Goal: Task Accomplishment & Management: Manage account settings

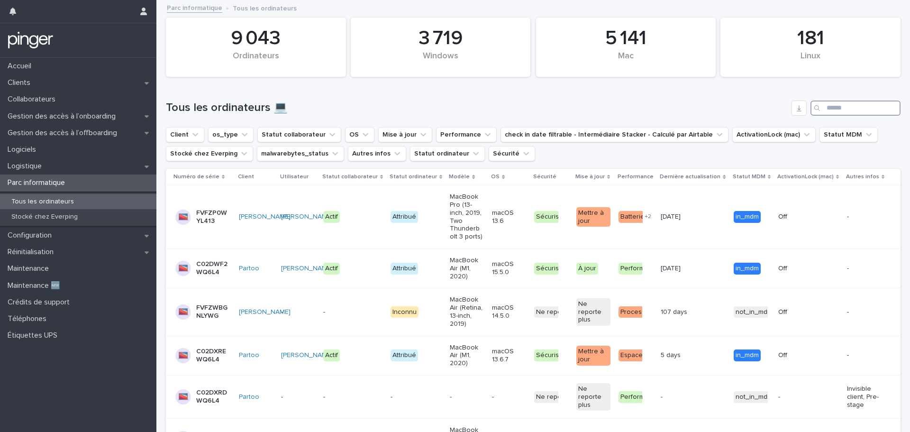
click at [854, 109] on input "Search" at bounding box center [855, 107] width 90 height 15
paste input "**********"
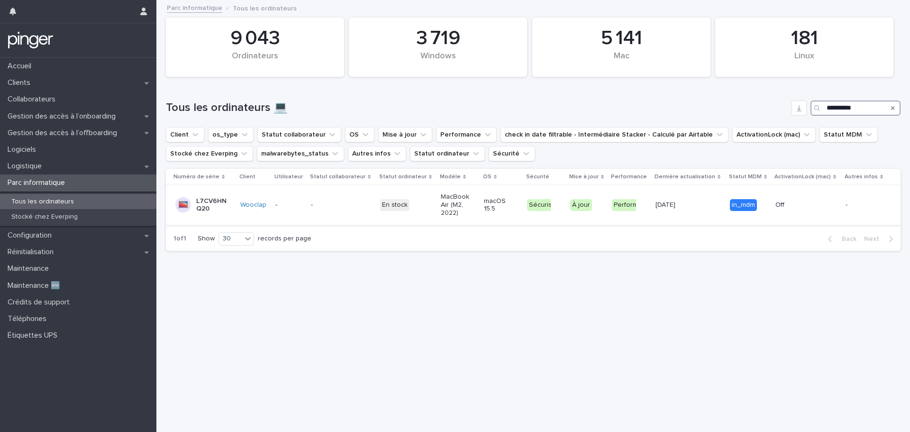
type input "**********"
click at [209, 203] on p "L7CV6HNQ20" at bounding box center [213, 205] width 34 height 16
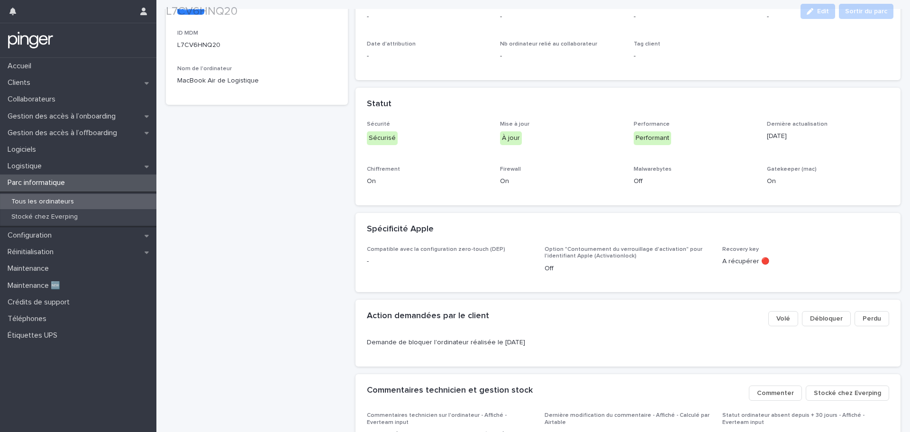
scroll to position [379, 0]
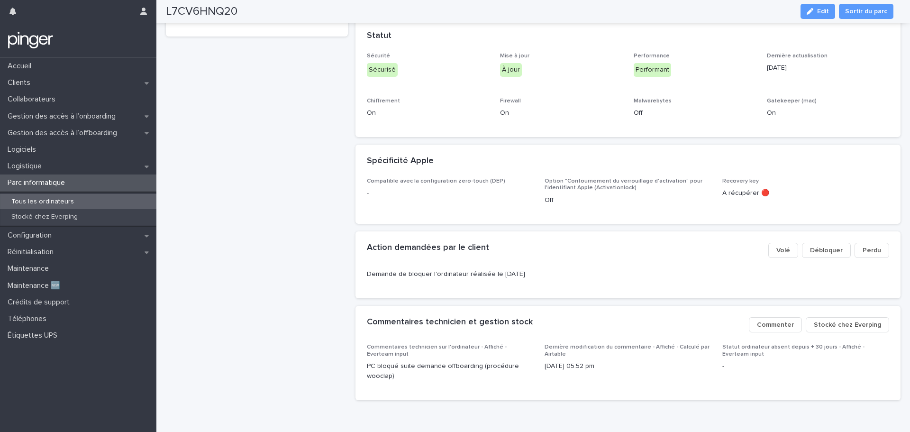
click at [845, 322] on span "Stocké chez Everping" at bounding box center [847, 324] width 67 height 9
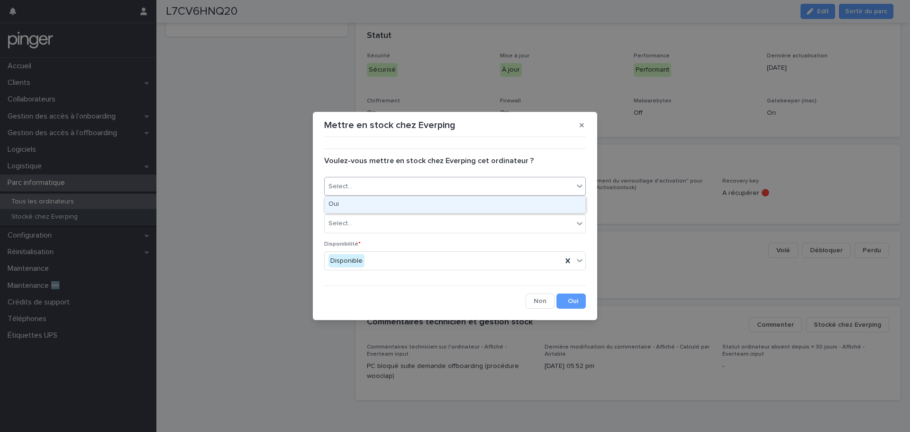
click at [416, 182] on div "Select..." at bounding box center [449, 187] width 249 height 16
click at [414, 203] on div "Oui" at bounding box center [455, 204] width 261 height 17
click at [426, 221] on div "Select..." at bounding box center [449, 224] width 249 height 16
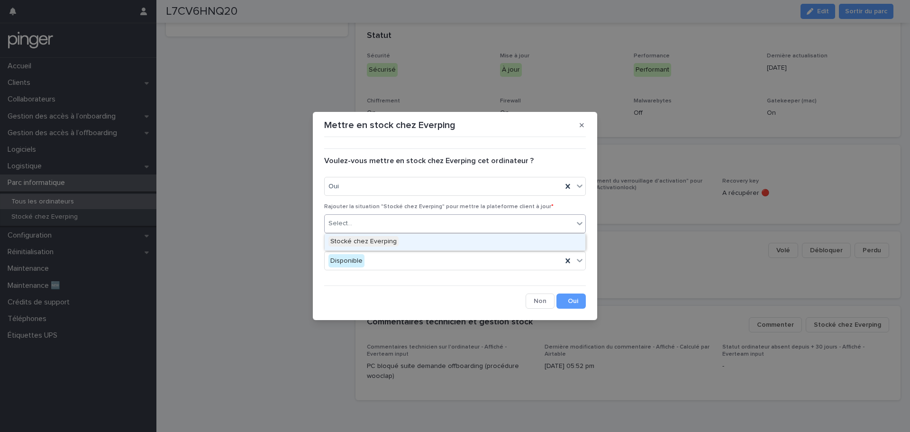
click at [449, 239] on div "Stocké chez Everping" at bounding box center [455, 242] width 261 height 17
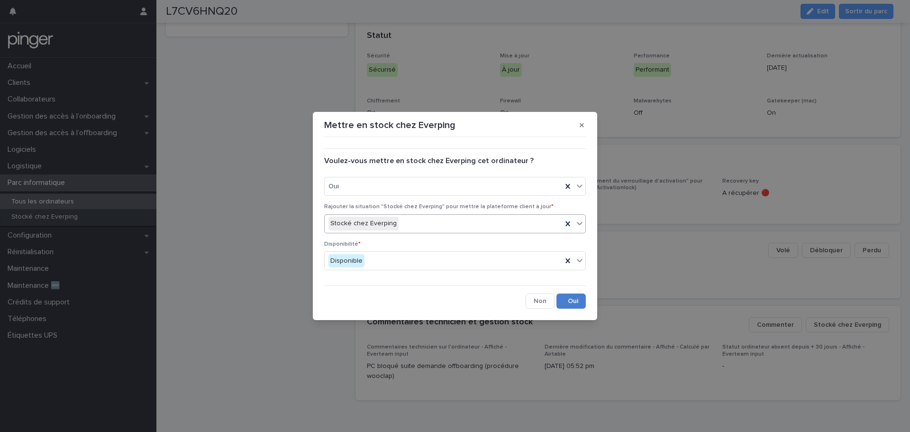
click at [564, 302] on button "Save" at bounding box center [570, 300] width 29 height 15
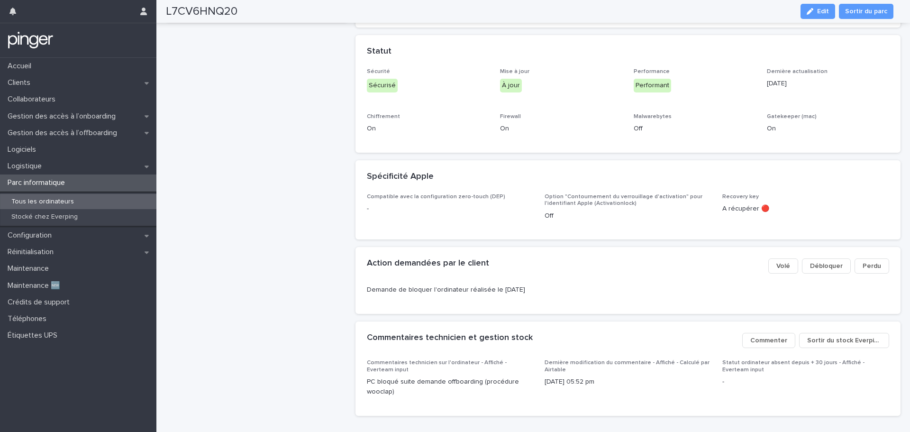
scroll to position [399, 0]
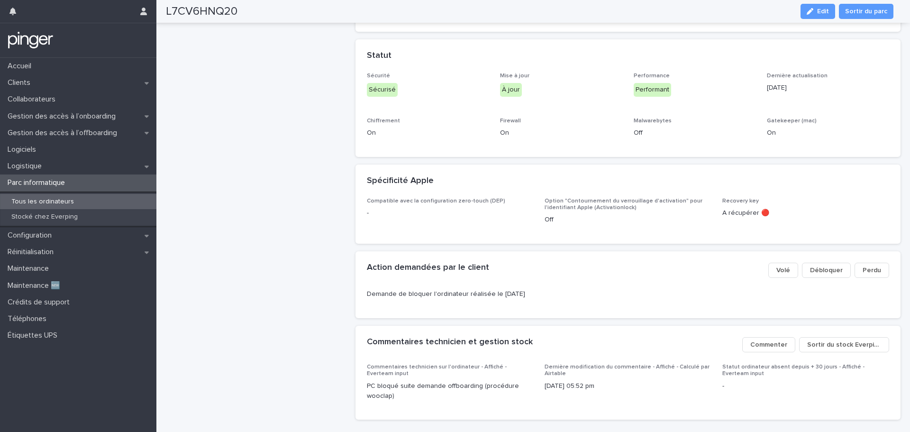
click at [195, 10] on h2 "L7CV6HNQ20" at bounding box center [202, 12] width 72 height 14
copy h2 "L7CV6HNQ20"
click at [235, 72] on div "L7CV6HNQ20 mac Instance MDM Wooclap Email MDM - Lien MDM Statut MDM in_mdm ID M…" at bounding box center [257, 37] width 182 height 780
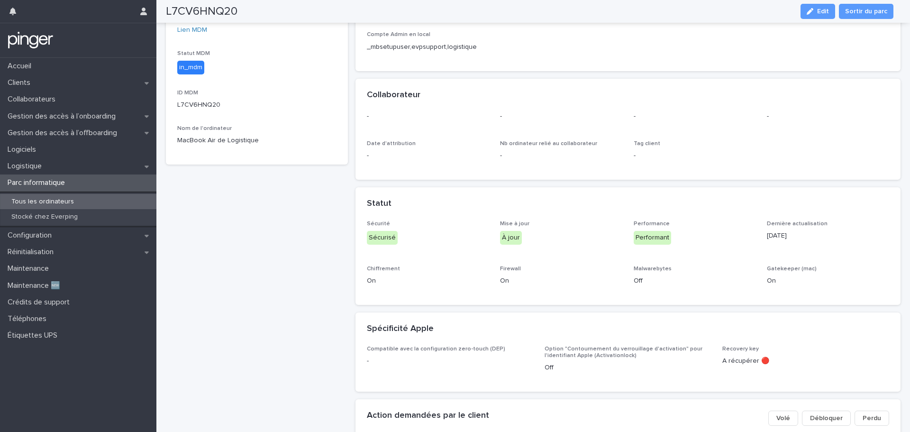
scroll to position [67, 0]
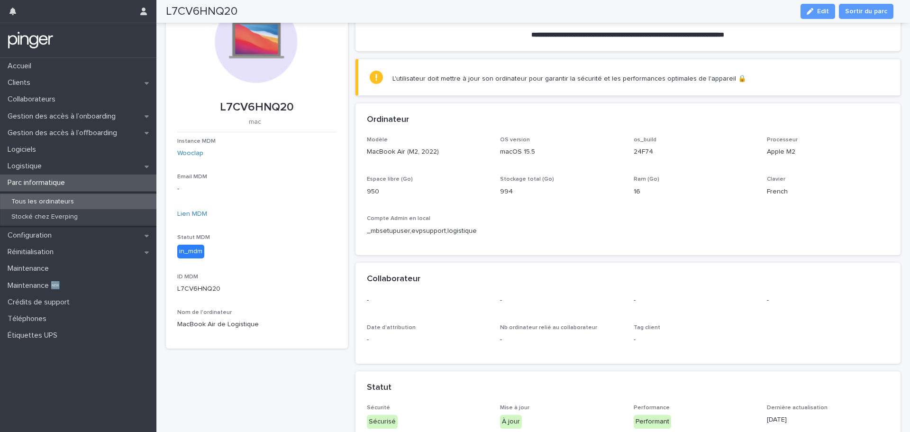
click at [311, 227] on div "Instance MDM Wooclap Email MDM - Lien MDM Statut MDM in_mdm ID MDM L7CV6HNQ20 N…" at bounding box center [256, 238] width 159 height 200
drag, startPoint x: 567, startPoint y: 206, endPoint x: 549, endPoint y: 207, distance: 18.0
click at [550, 206] on div "Modèle MacBook Air (M2, 2022) OS version macOS 15.5 os_build 24F74 Processeur A…" at bounding box center [628, 189] width 523 height 107
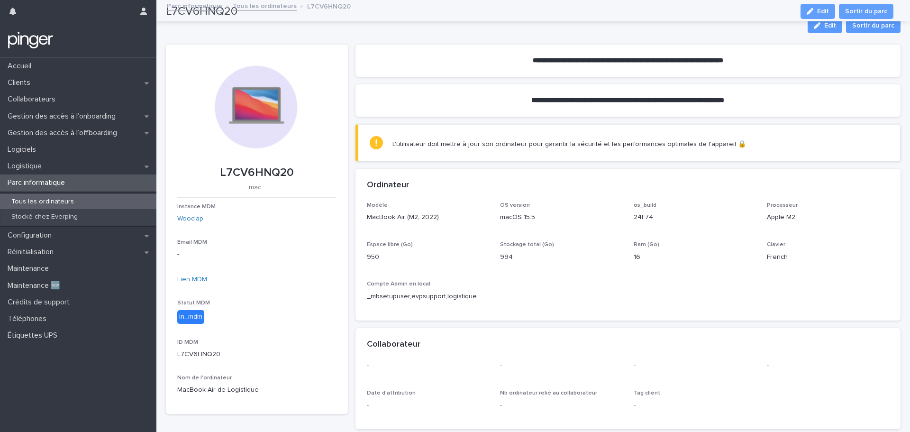
scroll to position [0, 0]
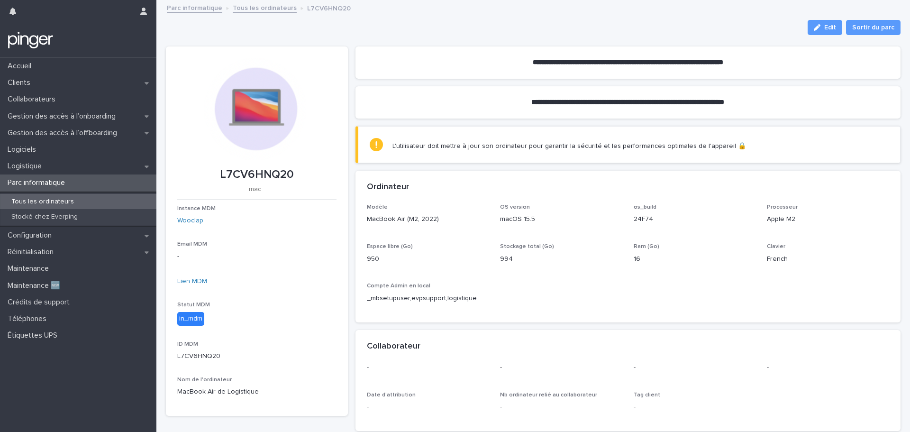
click at [449, 91] on section "**********" at bounding box center [627, 102] width 545 height 32
click at [644, 306] on div "Modèle MacBook Air (M2, 2022) OS version macOS 15.5 os_build 24F74 Processeur A…" at bounding box center [628, 257] width 523 height 107
click at [453, 216] on p "MacBook Air (M2, 2022)" at bounding box center [428, 219] width 122 height 10
drag, startPoint x: 467, startPoint y: 180, endPoint x: 418, endPoint y: 180, distance: 48.3
click at [418, 180] on div "Ordinateur" at bounding box center [627, 187] width 545 height 33
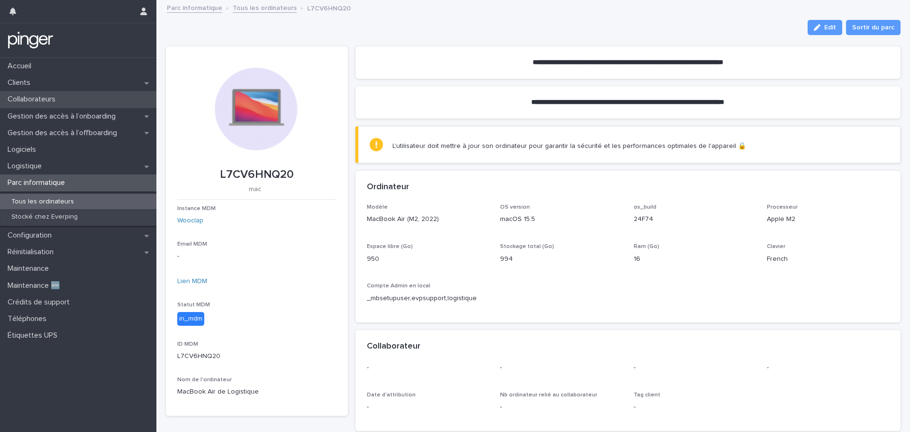
click at [61, 97] on p "Collaborateurs" at bounding box center [33, 99] width 59 height 9
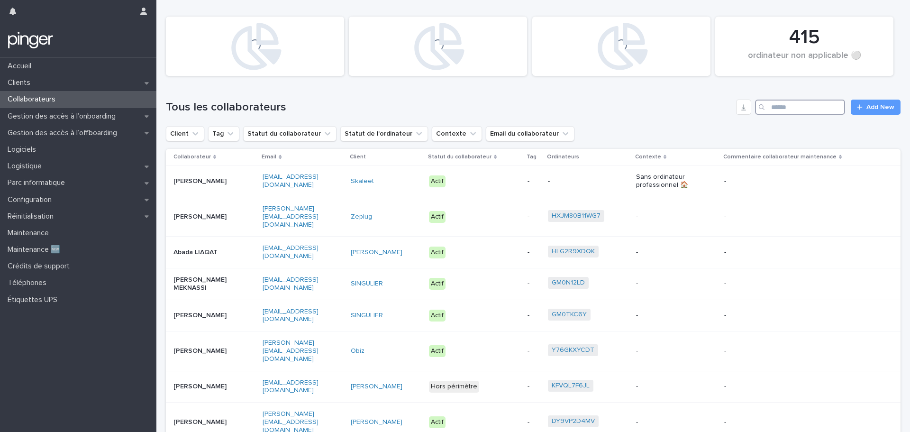
click at [780, 102] on input "Search" at bounding box center [800, 107] width 90 height 15
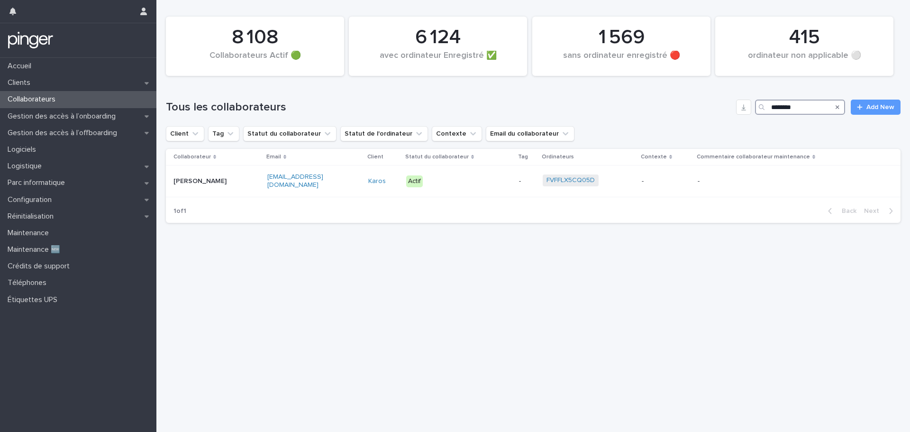
click at [778, 108] on input "********" at bounding box center [800, 107] width 90 height 15
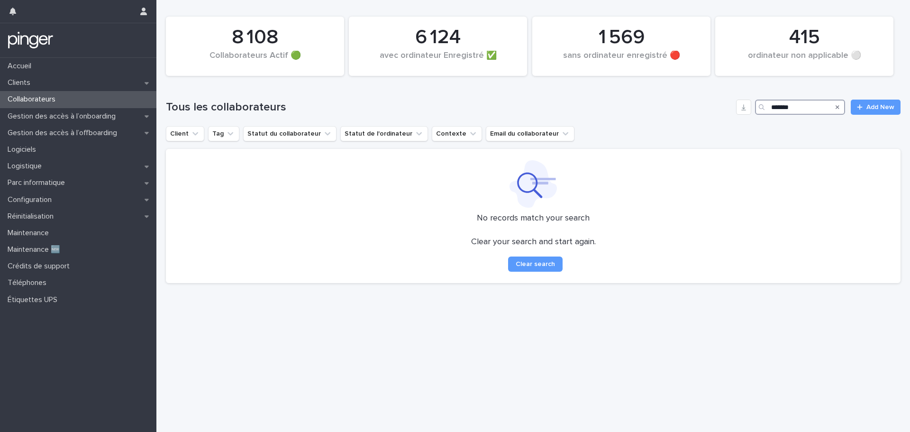
click at [784, 106] on input "*******" at bounding box center [800, 107] width 90 height 15
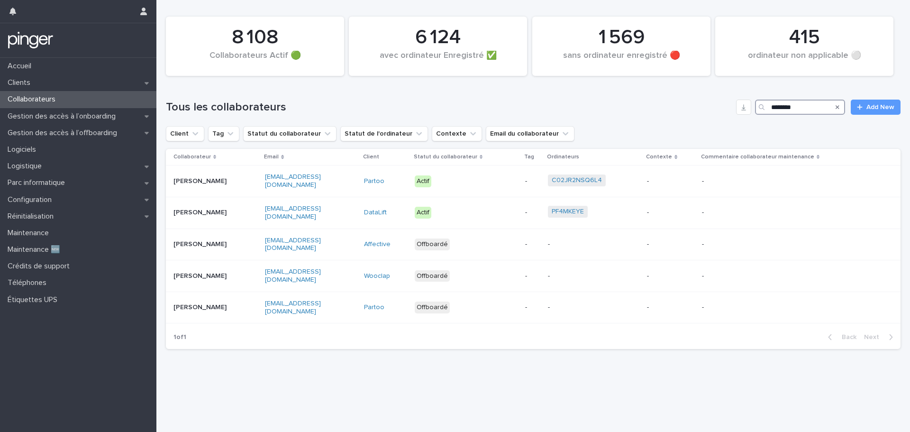
type input "********"
drag, startPoint x: 570, startPoint y: 390, endPoint x: 550, endPoint y: 388, distance: 20.4
click at [550, 388] on div "Loading... Saving… Loading... Saving… 8 108 Collaborateurs Actif 🟢 415 ordinate…" at bounding box center [533, 204] width 744 height 408
click at [55, 176] on div "Parc informatique" at bounding box center [78, 182] width 156 height 17
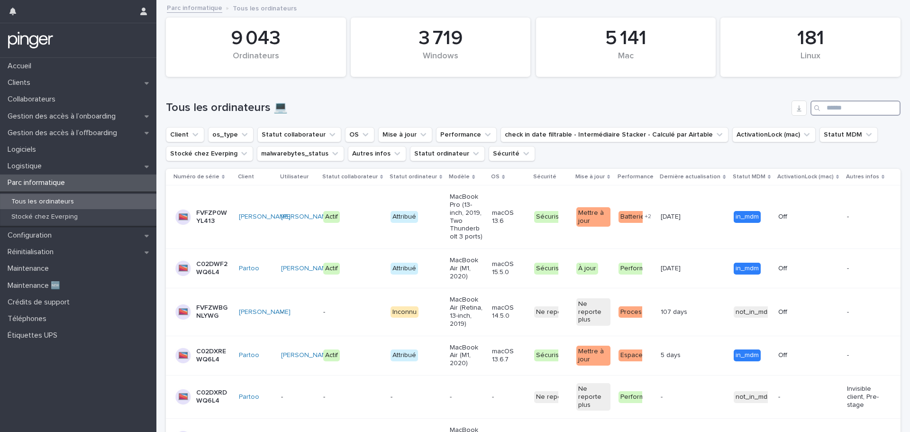
click at [821, 108] on input "Search" at bounding box center [855, 107] width 90 height 15
paste input "**********"
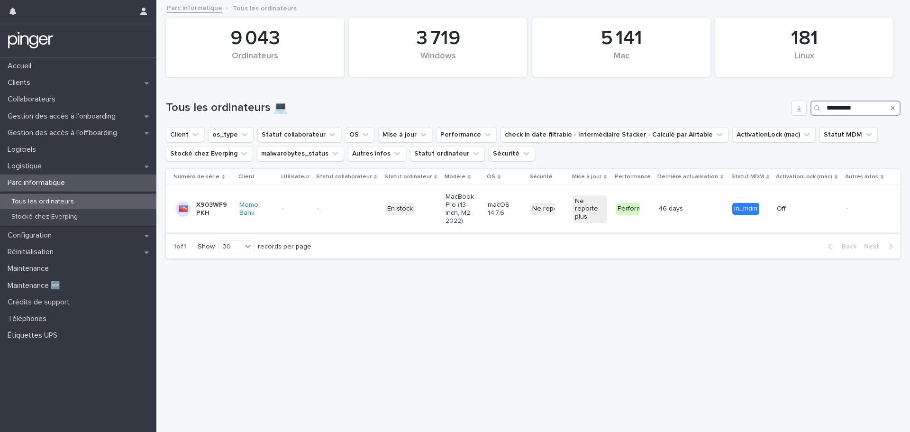
type input "**********"
click at [211, 212] on p "X903WF9PKH" at bounding box center [213, 209] width 34 height 16
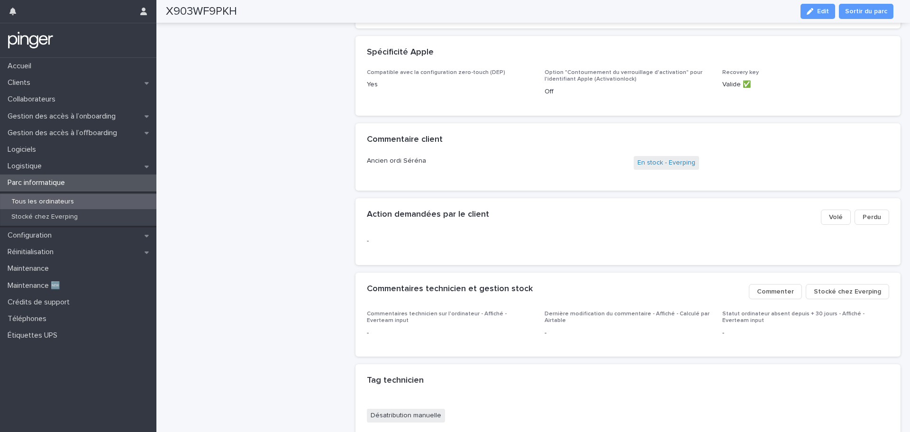
scroll to position [522, 0]
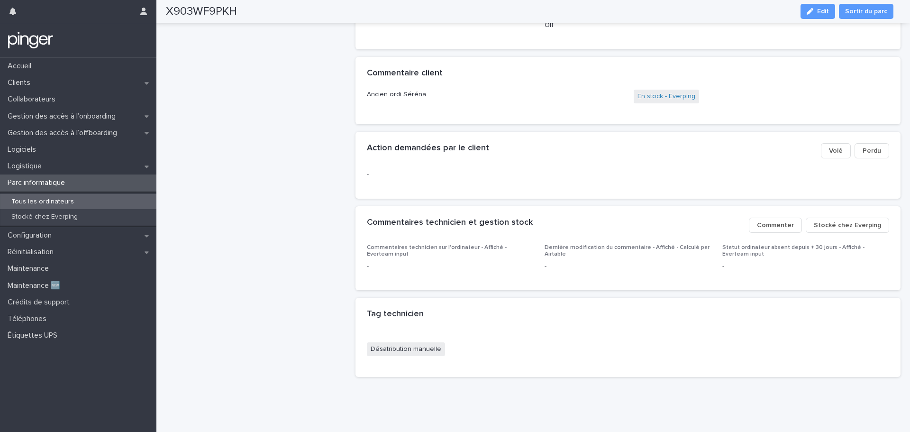
click at [850, 224] on button "Stocké chez Everping" at bounding box center [847, 225] width 83 height 15
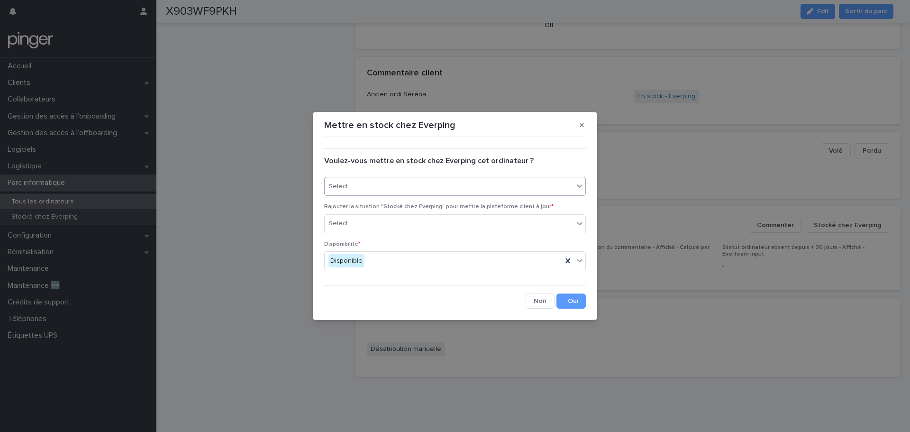
click at [356, 179] on div "Select..." at bounding box center [449, 187] width 249 height 16
click at [375, 204] on div "Oui" at bounding box center [455, 204] width 261 height 17
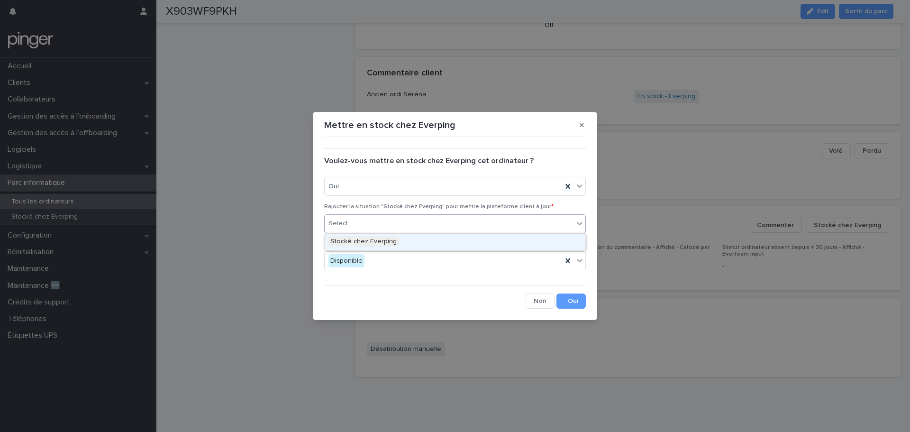
click at [387, 218] on div "Select..." at bounding box center [449, 224] width 249 height 16
click at [406, 236] on div "Stocké chez Everping" at bounding box center [455, 242] width 261 height 17
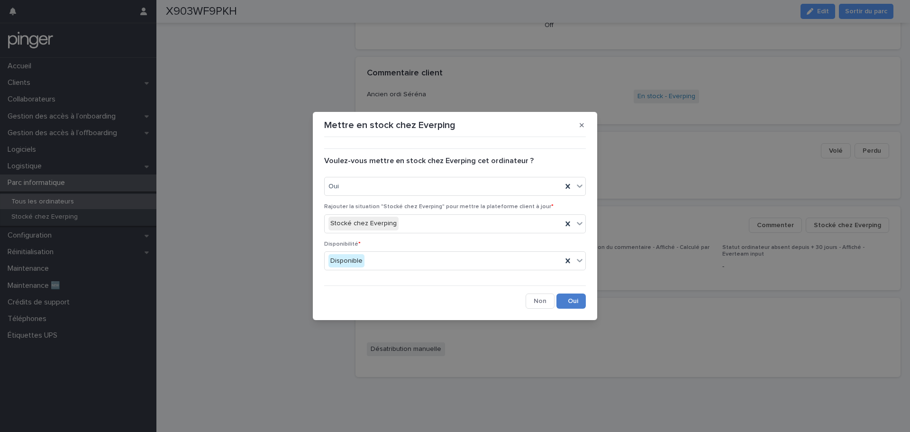
click at [571, 305] on button "Save" at bounding box center [570, 300] width 29 height 15
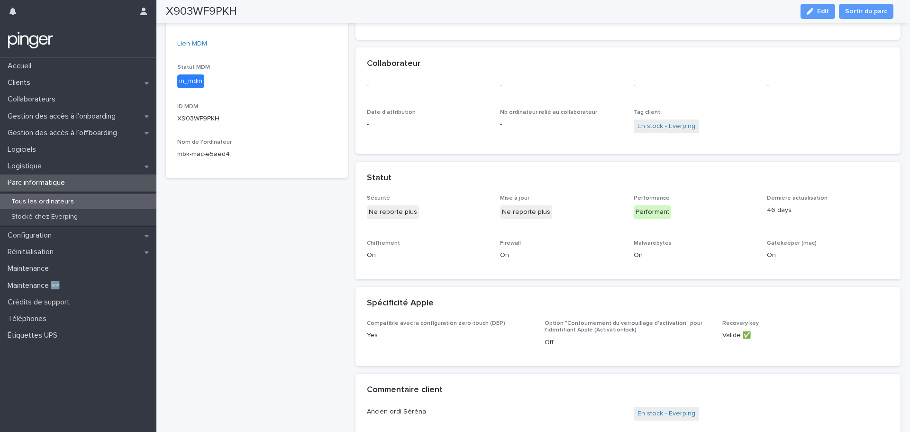
scroll to position [0, 0]
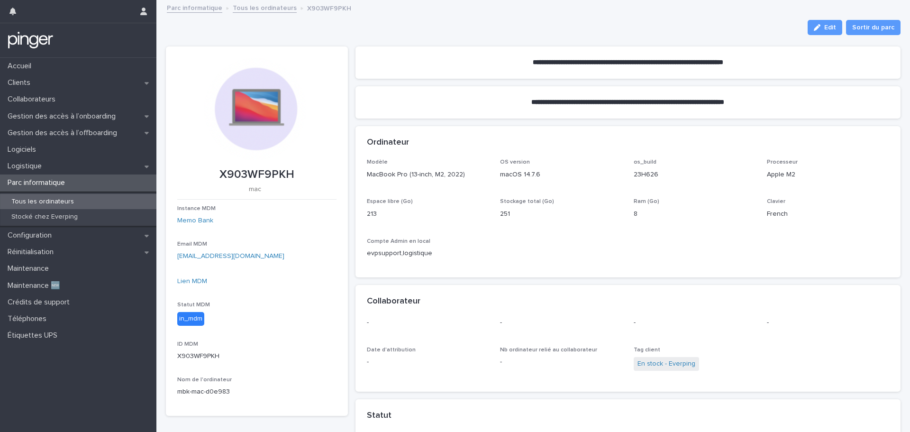
click at [66, 201] on p "Tous les ordinateurs" at bounding box center [43, 202] width 78 height 8
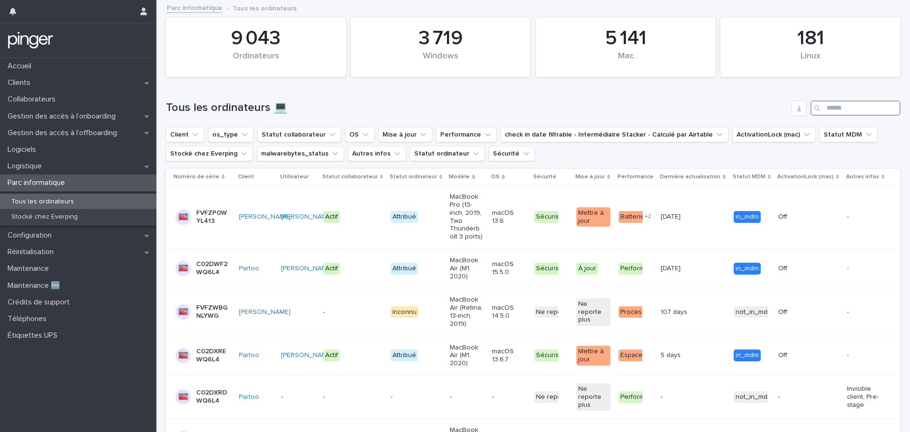
click at [847, 108] on input "Search" at bounding box center [855, 107] width 90 height 15
paste input "**********"
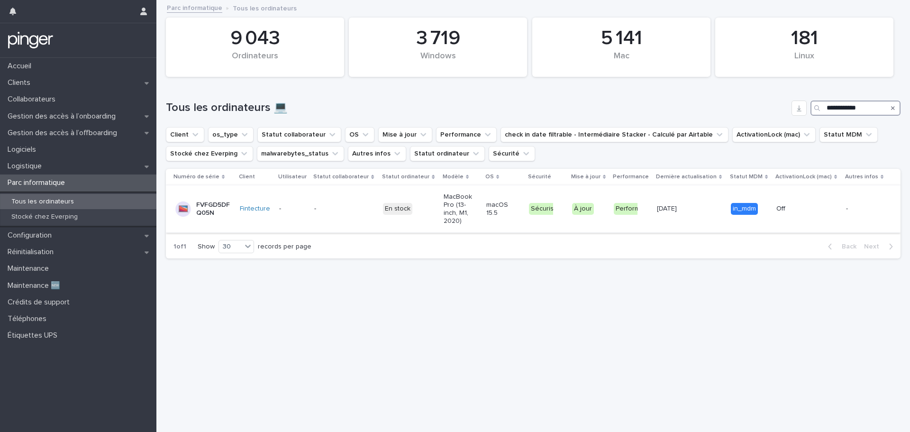
type input "**********"
click at [196, 201] on p "FVFGD5DFQ05N" at bounding box center [213, 209] width 34 height 16
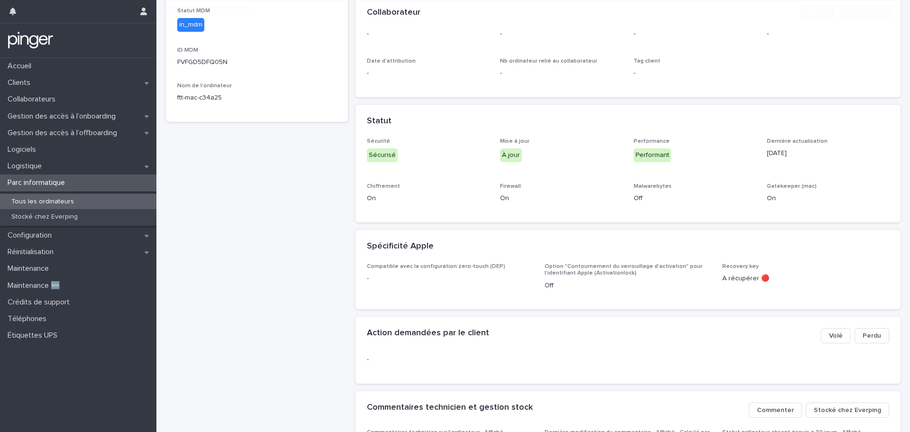
scroll to position [400, 0]
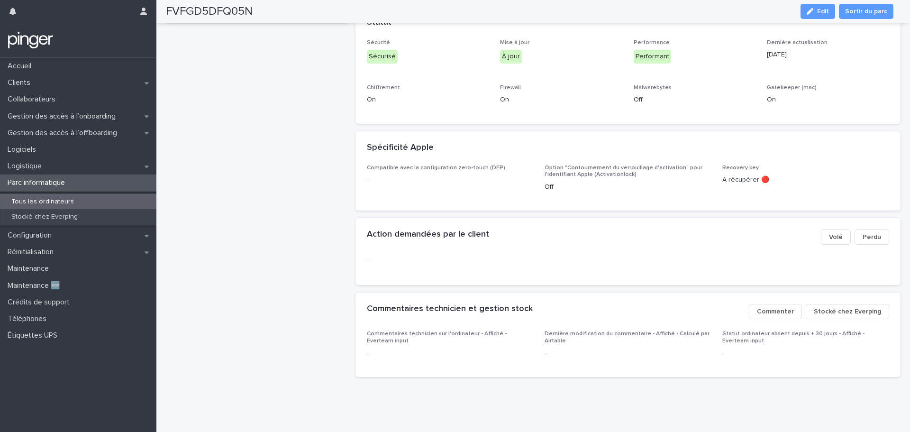
click at [827, 307] on span "Stocké chez Everping" at bounding box center [847, 311] width 67 height 9
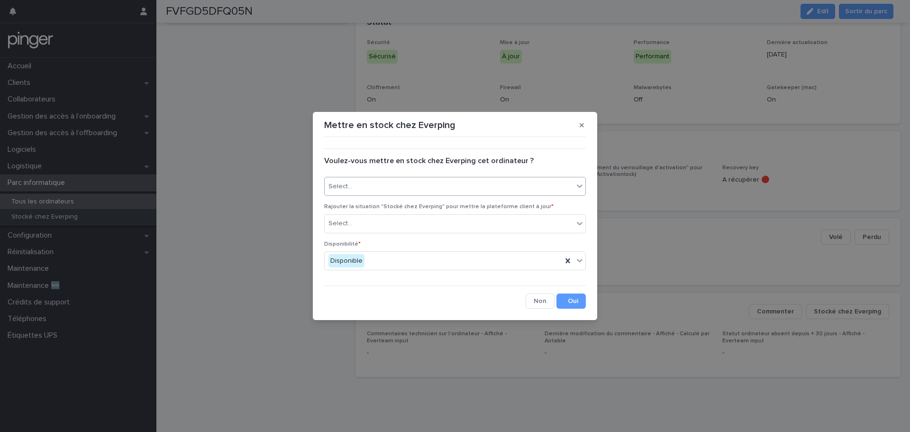
click at [391, 190] on div "Select..." at bounding box center [449, 187] width 249 height 16
click at [407, 208] on div "Oui" at bounding box center [455, 204] width 261 height 17
click at [409, 220] on div "Select..." at bounding box center [449, 224] width 249 height 16
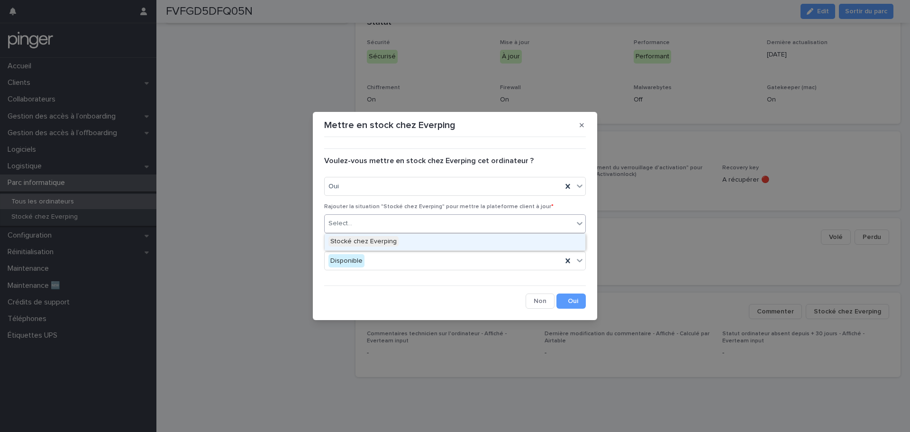
click at [422, 237] on div "Stocké chez Everping" at bounding box center [455, 242] width 261 height 17
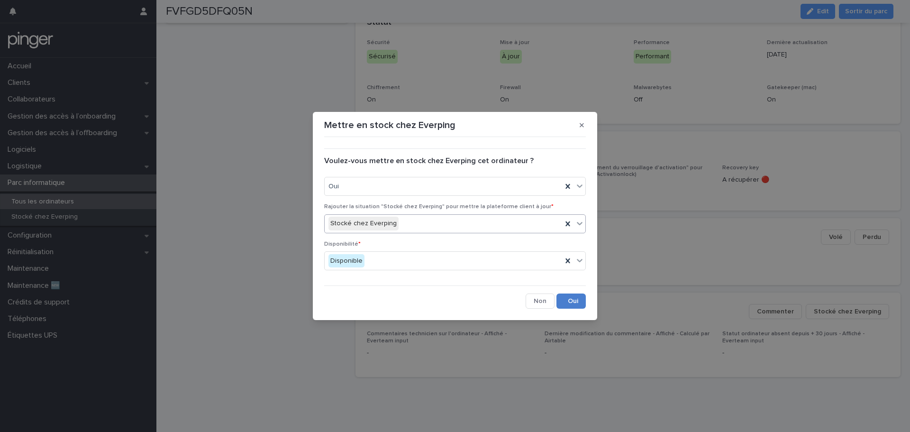
click at [567, 301] on button "Save" at bounding box center [570, 300] width 29 height 15
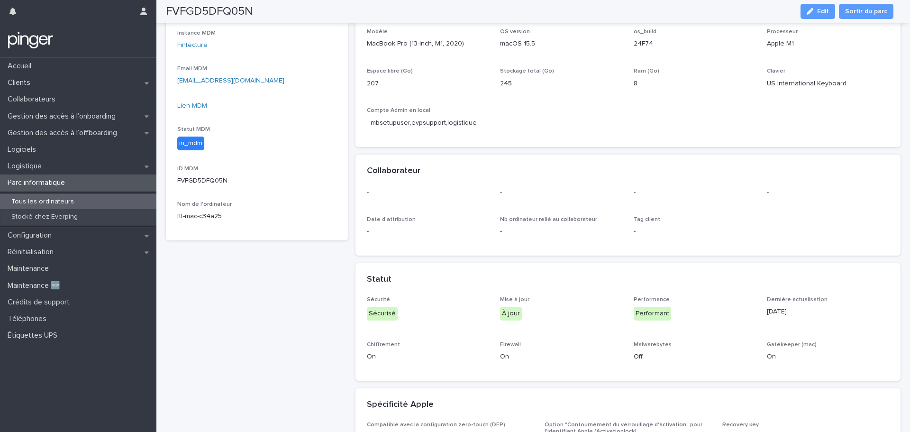
scroll to position [163, 0]
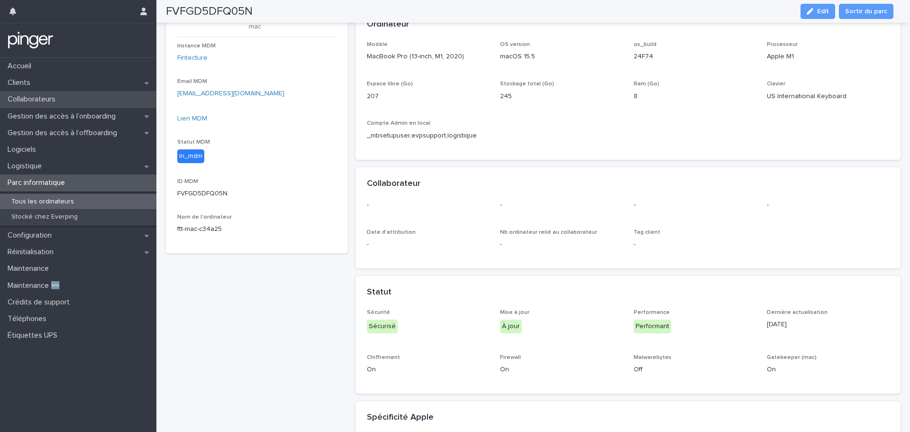
click at [35, 96] on p "Collaborateurs" at bounding box center [33, 99] width 59 height 9
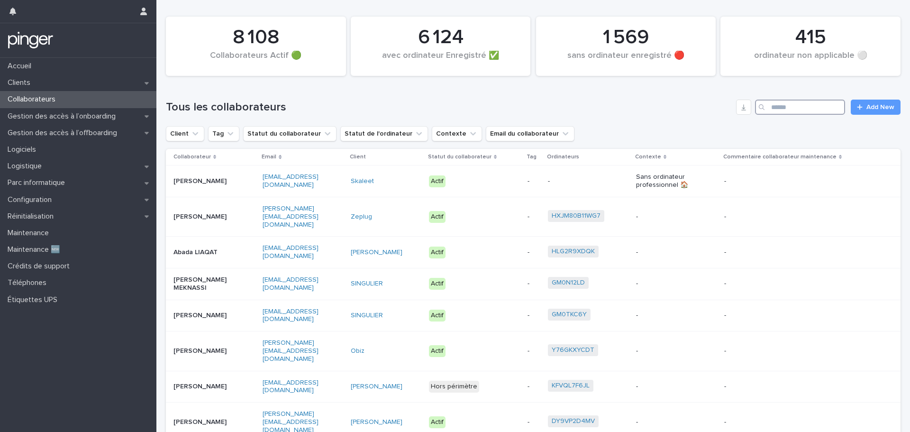
click at [808, 104] on input "Search" at bounding box center [800, 107] width 90 height 15
type input "******"
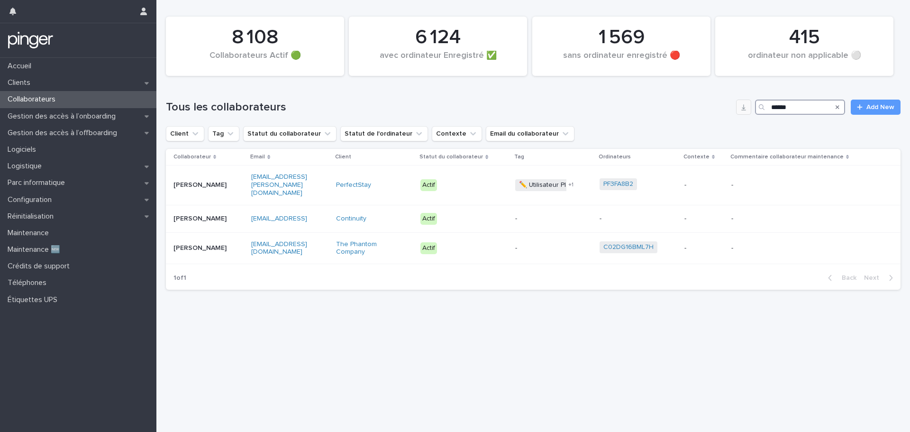
drag, startPoint x: 796, startPoint y: 108, endPoint x: 738, endPoint y: 108, distance: 57.8
click at [738, 108] on div "Tous les collaborateurs ****** Add New" at bounding box center [533, 107] width 735 height 15
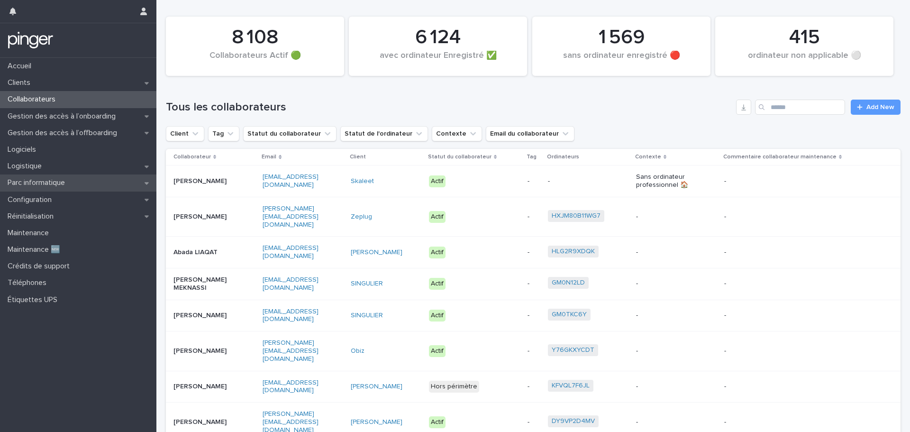
click at [66, 179] on p "Parc informatique" at bounding box center [38, 182] width 69 height 9
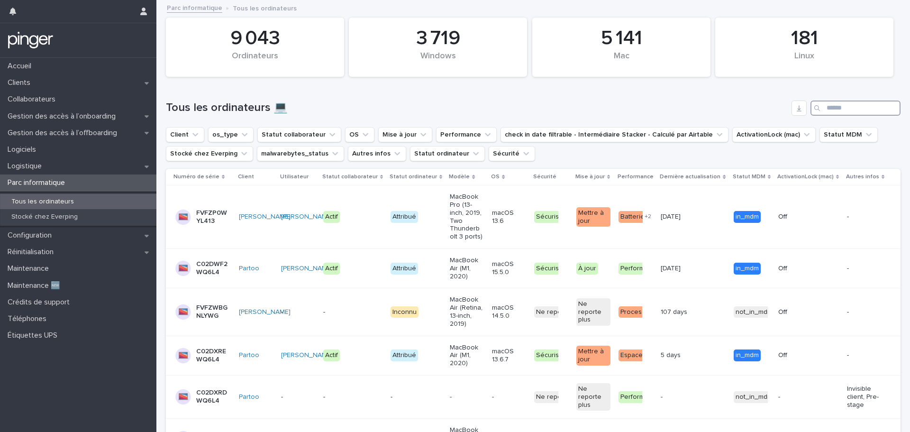
click at [841, 109] on input "Search" at bounding box center [855, 107] width 90 height 15
paste input "********"
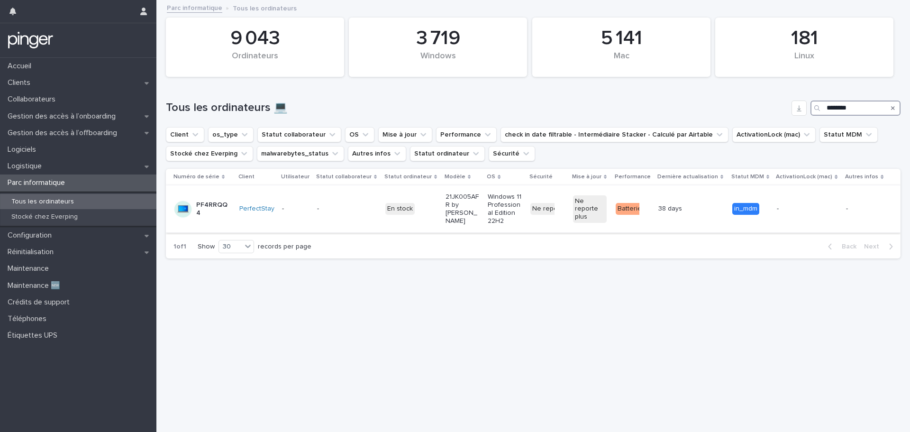
type input "********"
click at [207, 211] on p "PF4RRQQ4" at bounding box center [213, 209] width 34 height 16
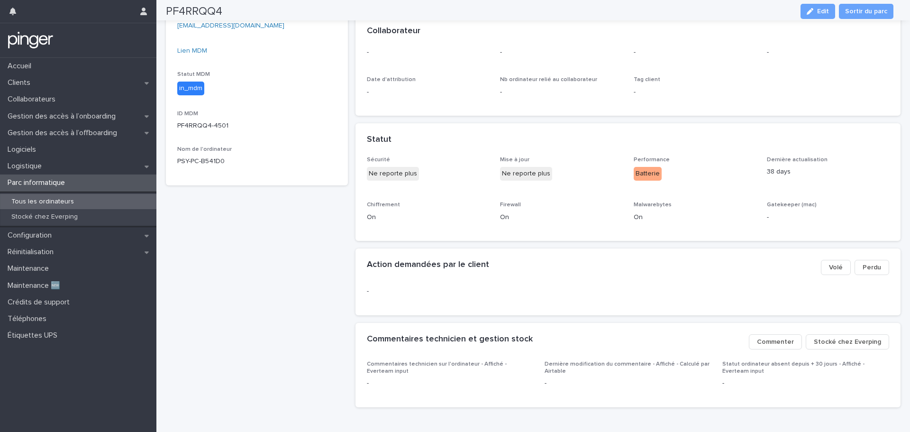
scroll to position [268, 0]
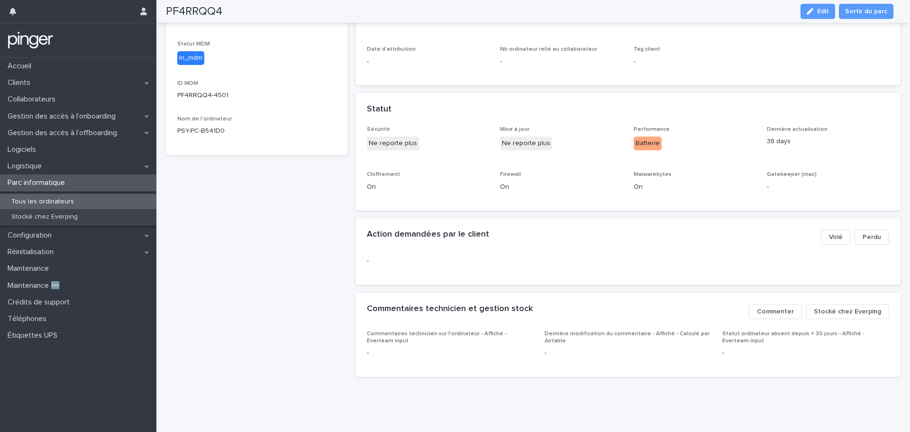
click at [833, 307] on span "Stocké chez Everping" at bounding box center [847, 311] width 67 height 9
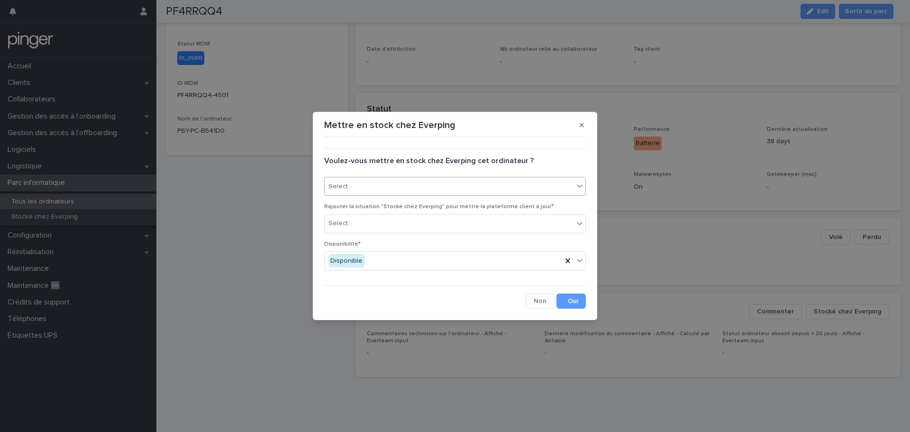
click at [455, 186] on div "Select..." at bounding box center [449, 187] width 249 height 16
click at [453, 204] on div "Oui" at bounding box center [455, 204] width 261 height 17
click at [444, 225] on div "Select..." at bounding box center [449, 224] width 249 height 16
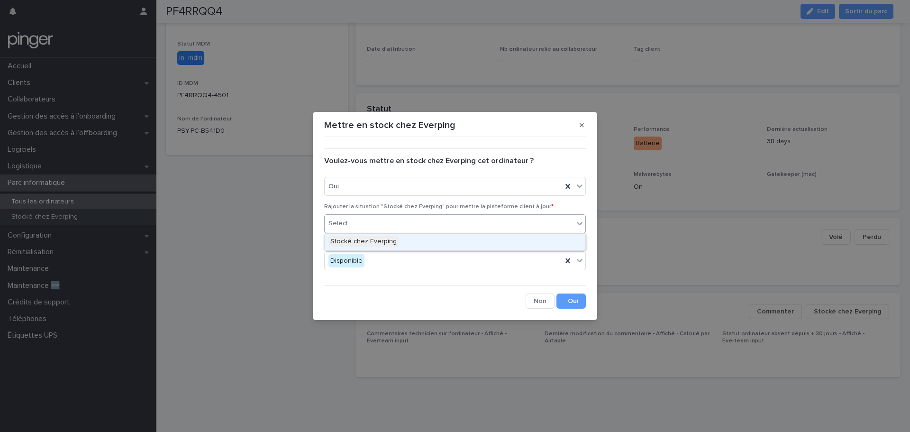
click at [442, 238] on div "Stocké chez Everping" at bounding box center [455, 242] width 261 height 17
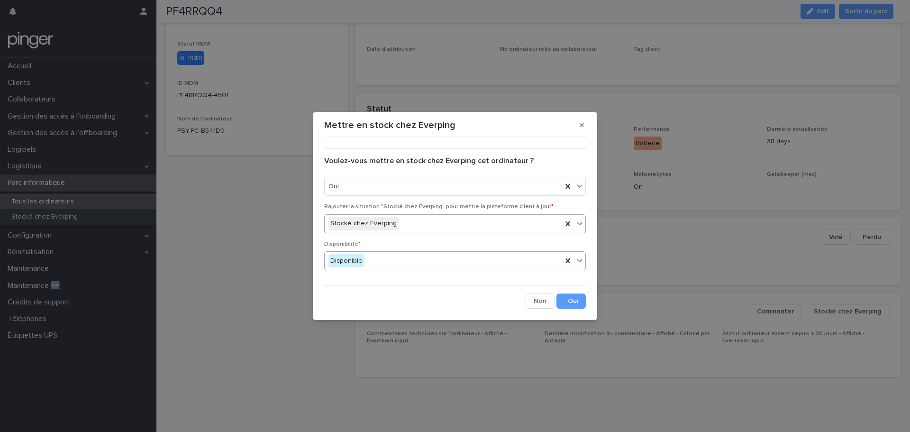
click at [498, 259] on div "Disponible" at bounding box center [443, 261] width 237 height 16
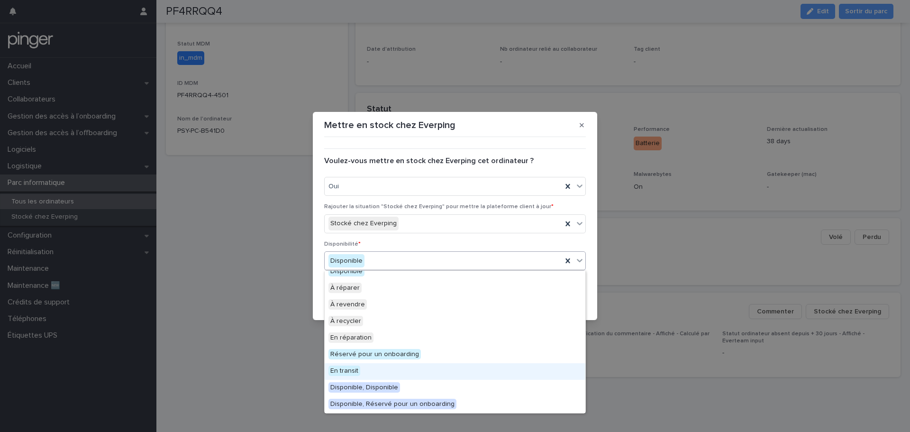
scroll to position [0, 0]
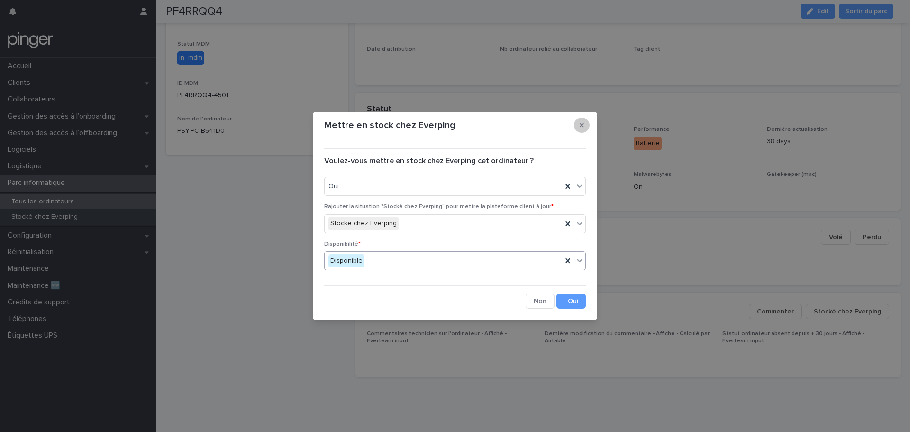
click at [579, 123] on button "button" at bounding box center [582, 125] width 16 height 15
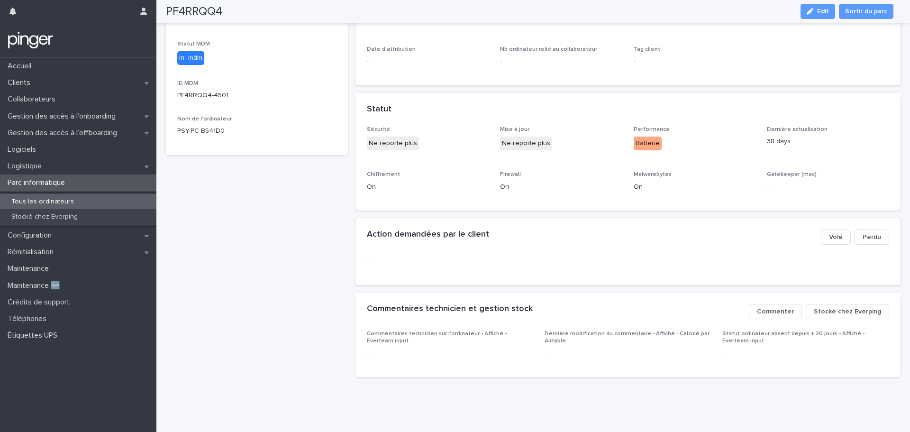
click at [586, 229] on div "Action demandées par le client" at bounding box center [590, 234] width 447 height 10
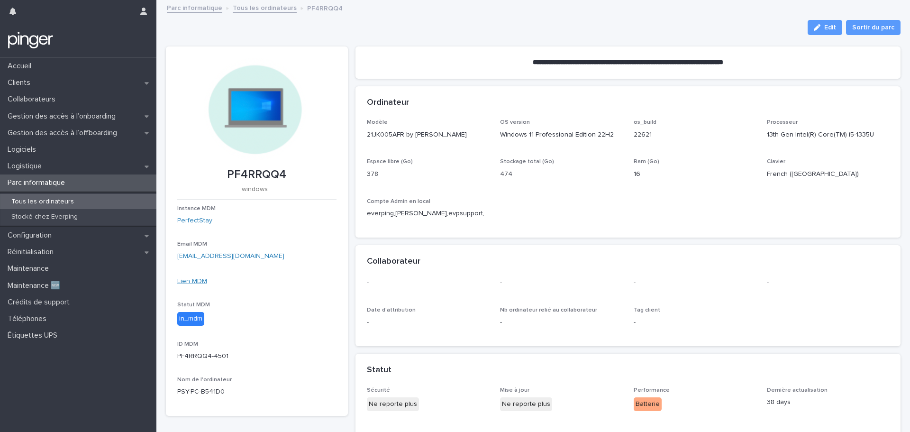
click at [193, 278] on link "Lien MDM" at bounding box center [192, 281] width 30 height 7
click at [254, 172] on p "PF4RRQQ4" at bounding box center [256, 175] width 159 height 14
click at [596, 209] on div "Modèle 21JK005AFR by LENOVO OS version Windows 11 Professional Edition 22H2 os_…" at bounding box center [628, 172] width 523 height 107
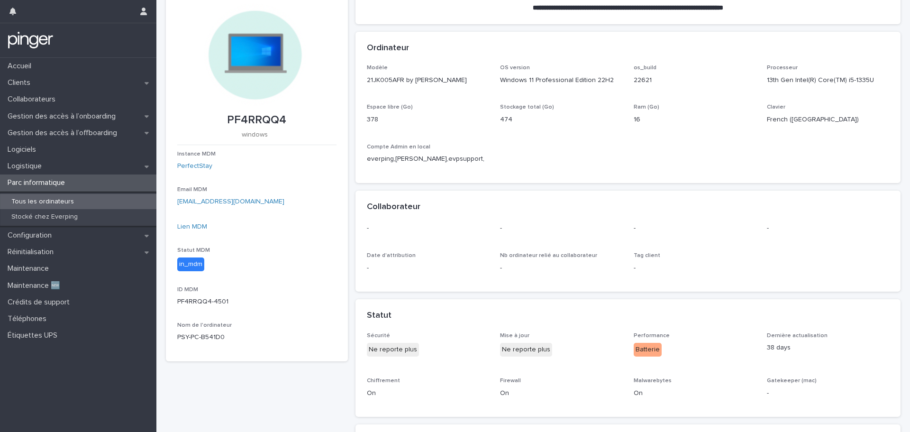
scroll to position [268, 0]
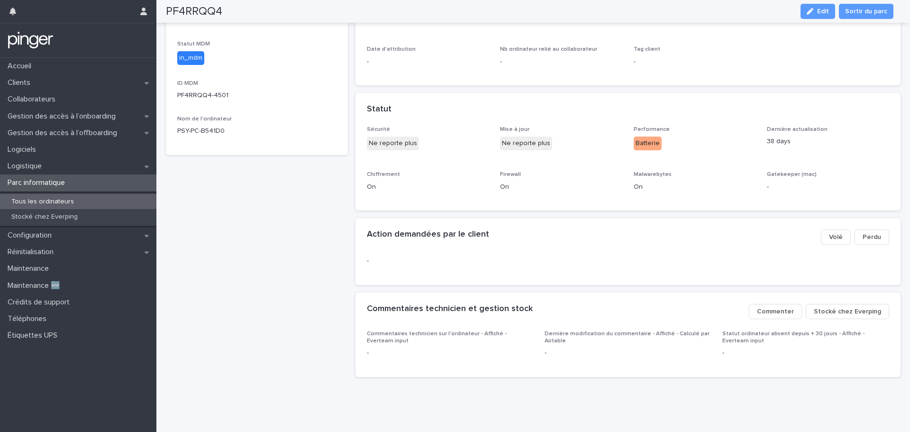
click at [826, 307] on span "Stocké chez Everping" at bounding box center [847, 311] width 67 height 9
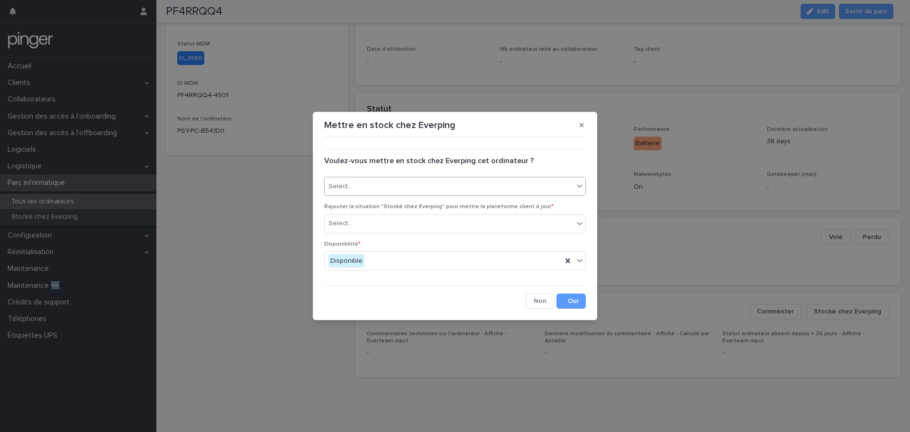
click at [454, 191] on div "Select..." at bounding box center [449, 187] width 249 height 16
click at [445, 212] on div "Oui" at bounding box center [455, 204] width 261 height 17
click at [428, 185] on div "Oui" at bounding box center [443, 187] width 237 height 16
click at [423, 201] on div "Oui" at bounding box center [455, 204] width 261 height 17
click at [419, 219] on div "Select..." at bounding box center [449, 224] width 249 height 16
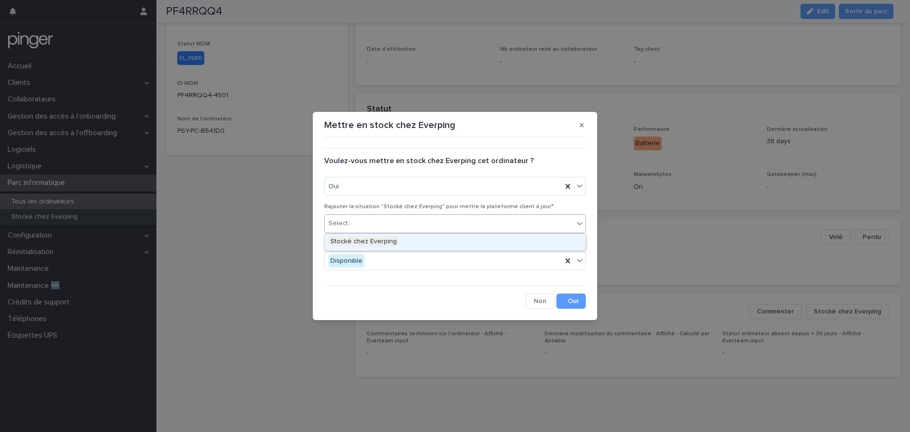
click at [420, 238] on div "Stocké chez Everping" at bounding box center [455, 242] width 261 height 17
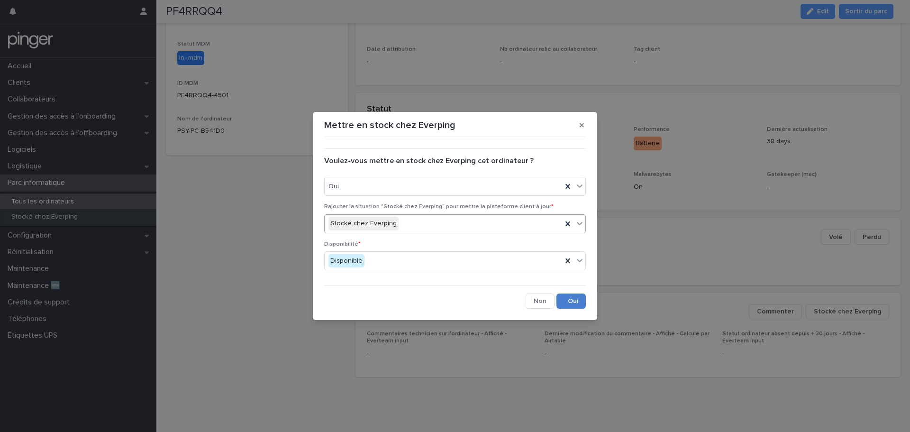
click at [573, 303] on button "Save" at bounding box center [570, 300] width 29 height 15
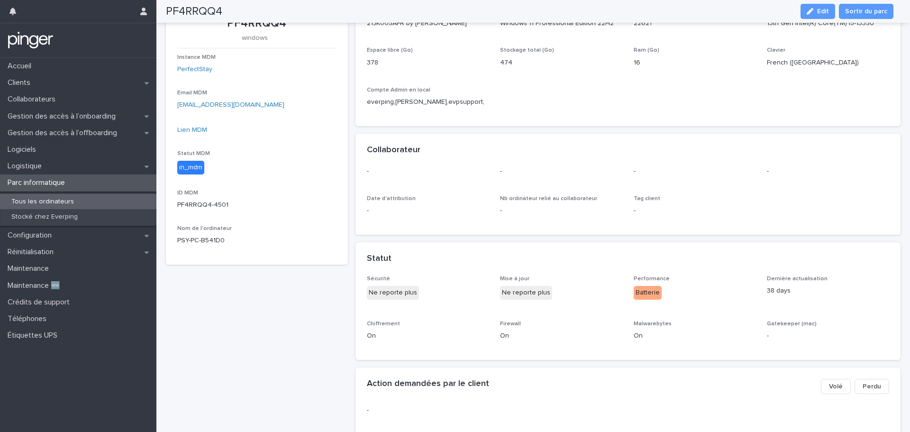
scroll to position [0, 0]
